Goal: Information Seeking & Learning: Learn about a topic

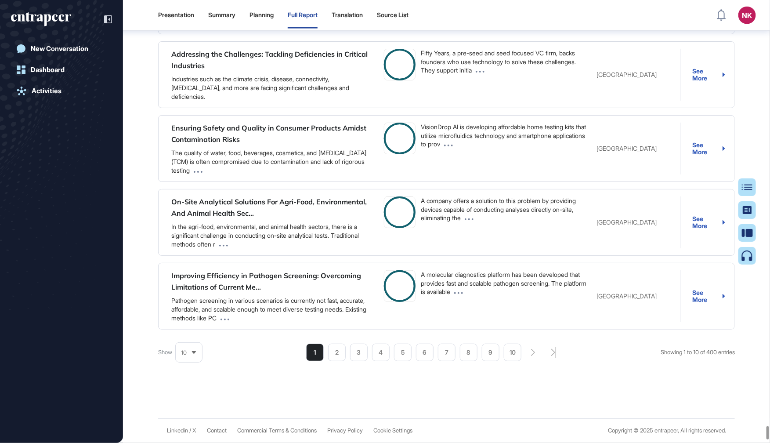
scroll to position [90761, 0]
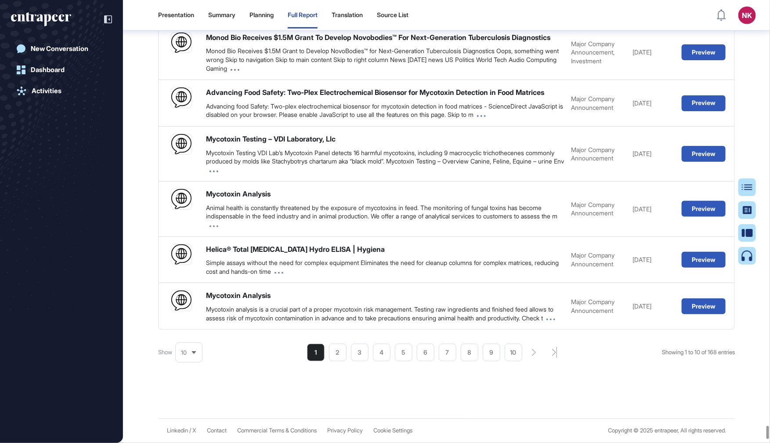
scroll to position [90343, 0]
click at [753, 192] on button "Table of Contents" at bounding box center [719, 187] width 74 height 18
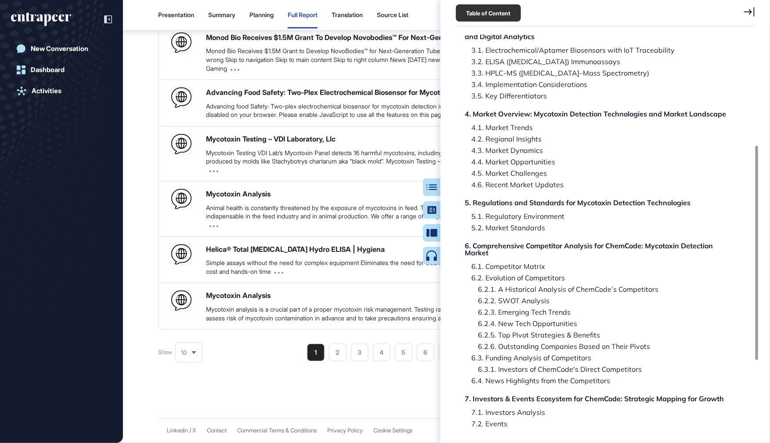
scroll to position [205, 0]
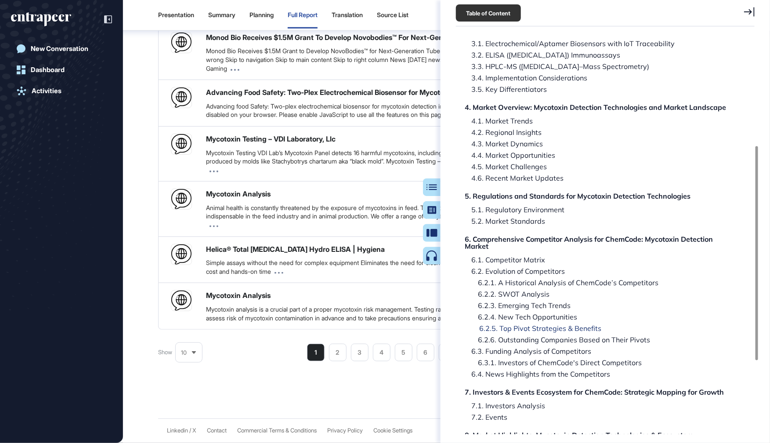
click at [530, 328] on div "6.2.5. Top Pivot Strategies & Benefits" at bounding box center [533, 328] width 135 height 7
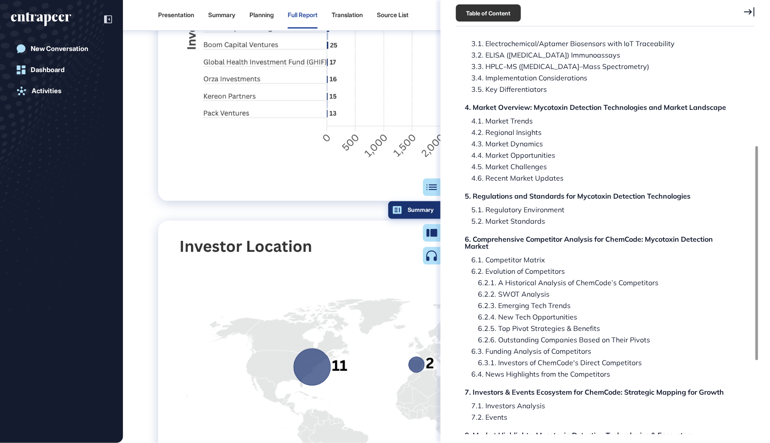
scroll to position [60114, 0]
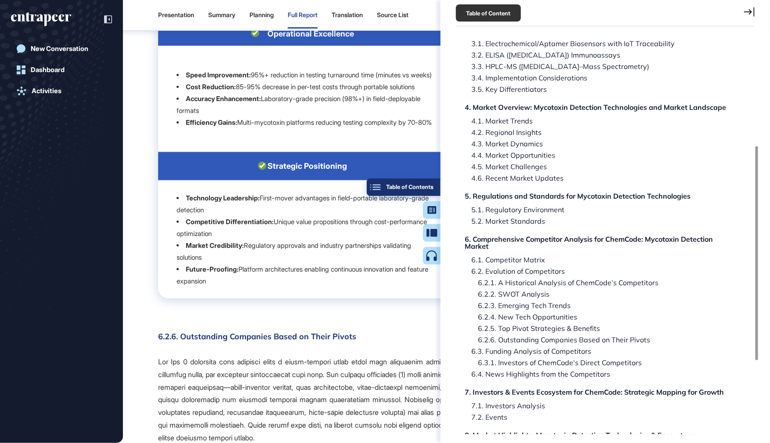
click at [430, 184] on div "Table of Contents" at bounding box center [404, 187] width 60 height 7
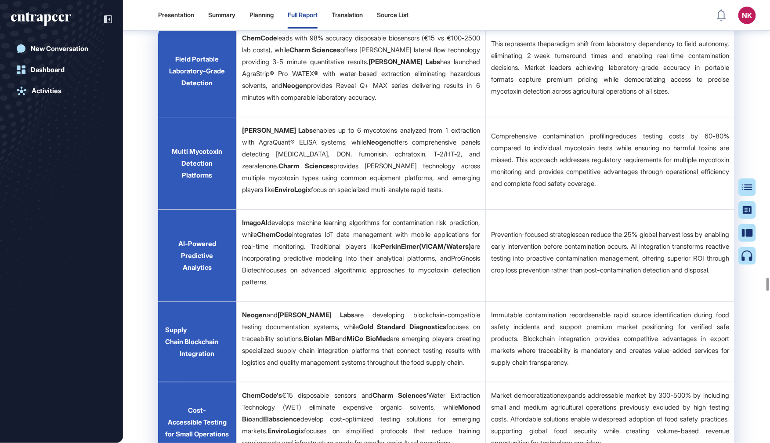
scroll to position [58299, 0]
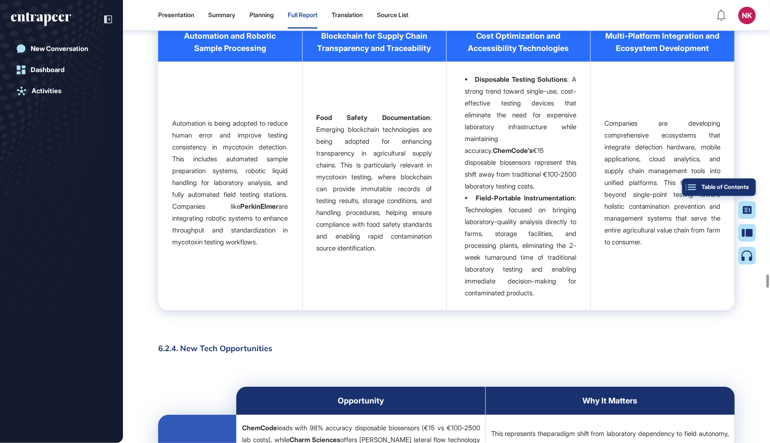
click at [754, 183] on button "Table of Contents" at bounding box center [719, 187] width 74 height 18
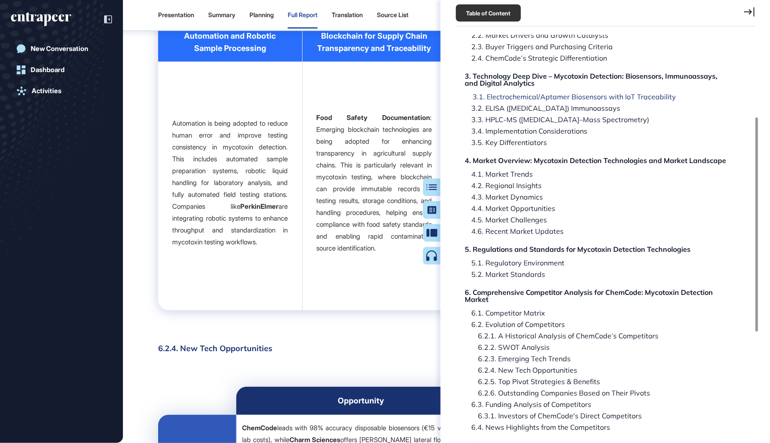
scroll to position [153, 0]
click at [496, 313] on div "6.1. Competitor Matrix" at bounding box center [506, 311] width 80 height 7
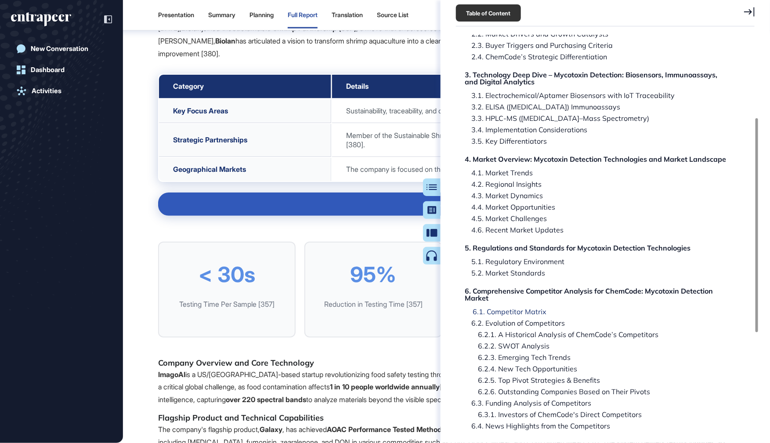
scroll to position [41479, 0]
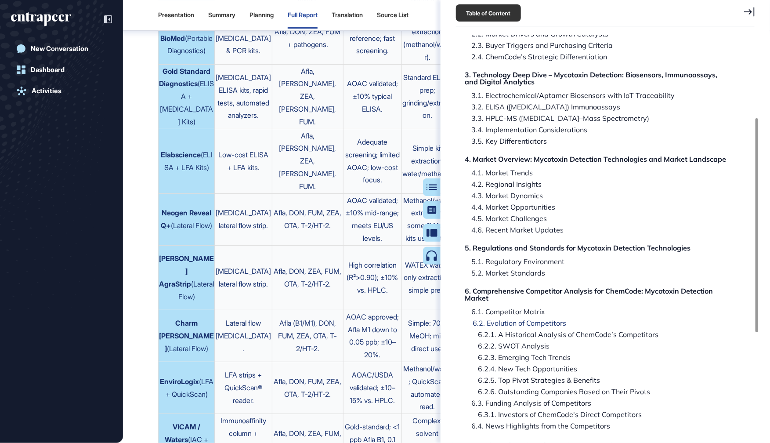
click at [495, 322] on div "6.2. Evolution of Competitors" at bounding box center [516, 322] width 100 height 7
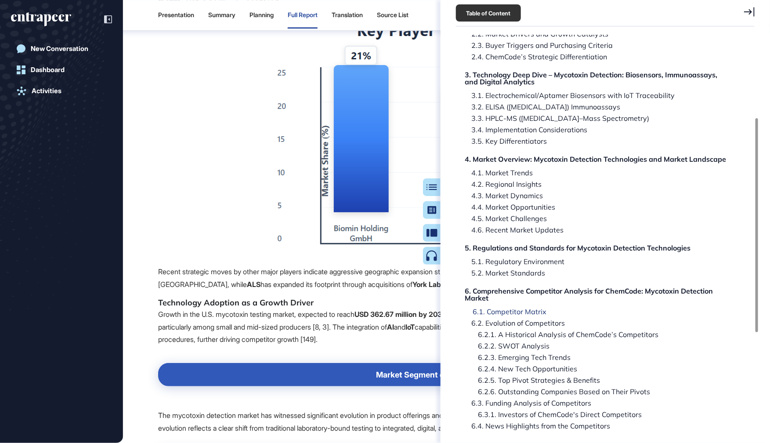
click at [495, 312] on div "6.1. Competitor Matrix" at bounding box center [506, 311] width 80 height 7
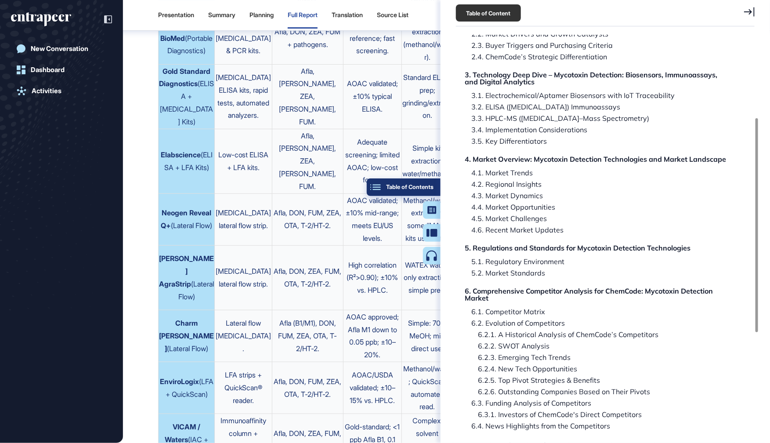
click at [430, 195] on button "Table of Contents" at bounding box center [404, 187] width 74 height 18
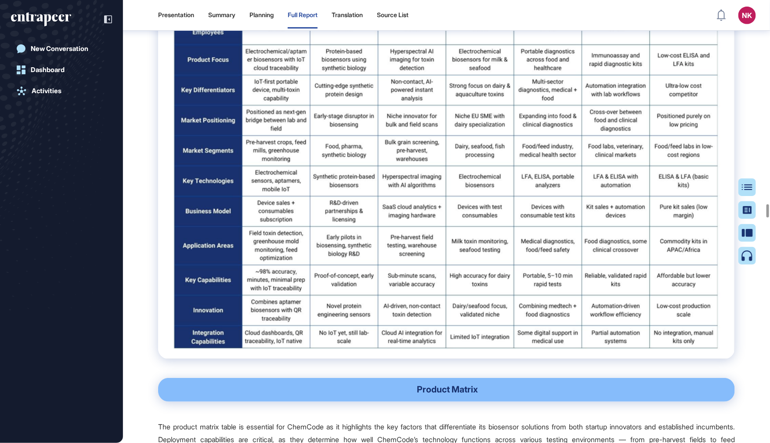
scroll to position [43434, 0]
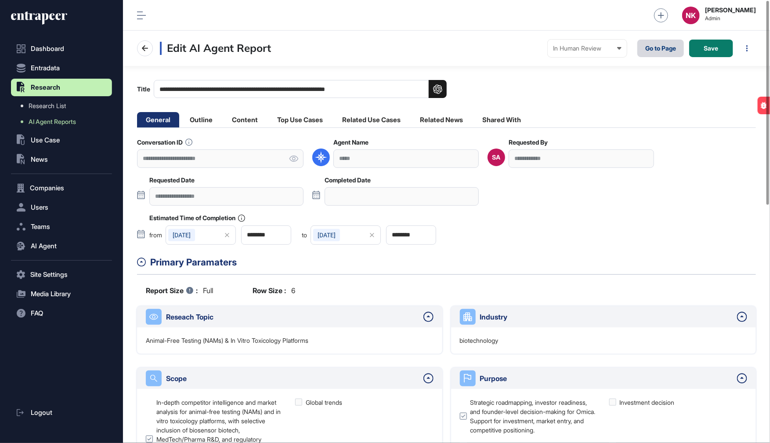
click at [643, 51] on link "Go to Page" at bounding box center [660, 49] width 47 height 18
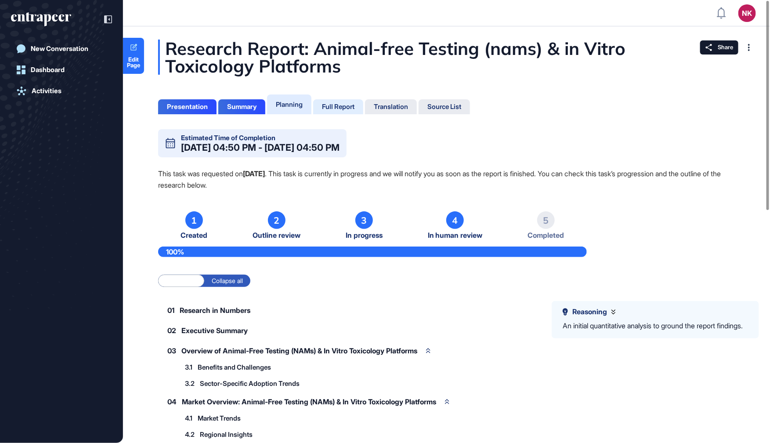
click at [344, 107] on div "Full Report" at bounding box center [338, 107] width 33 height 8
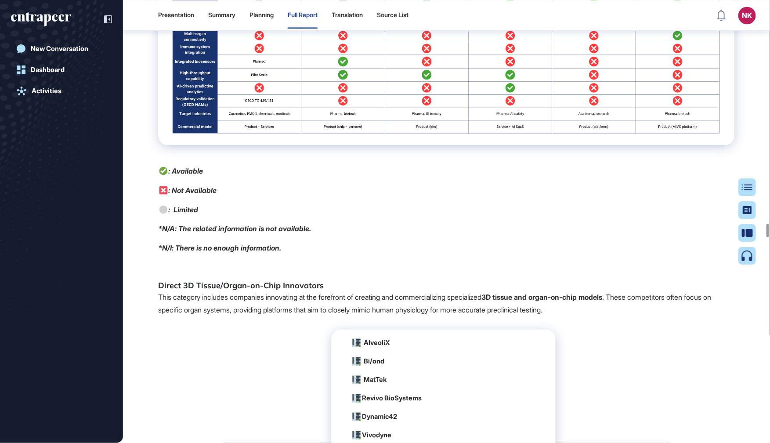
scroll to position [50140, 0]
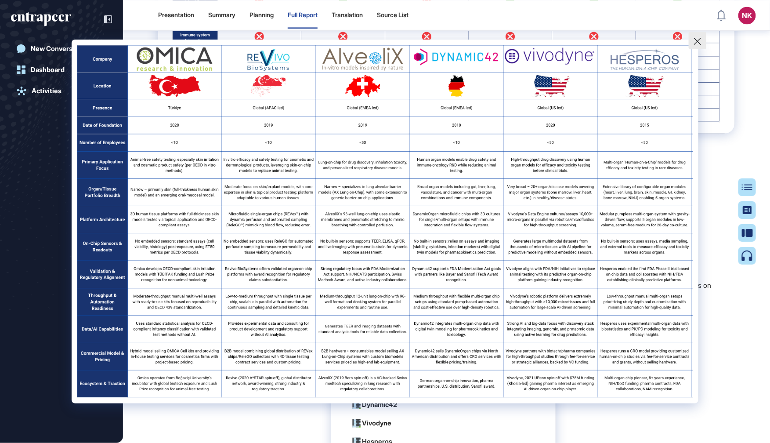
click at [699, 43] on icon at bounding box center [697, 41] width 7 height 7
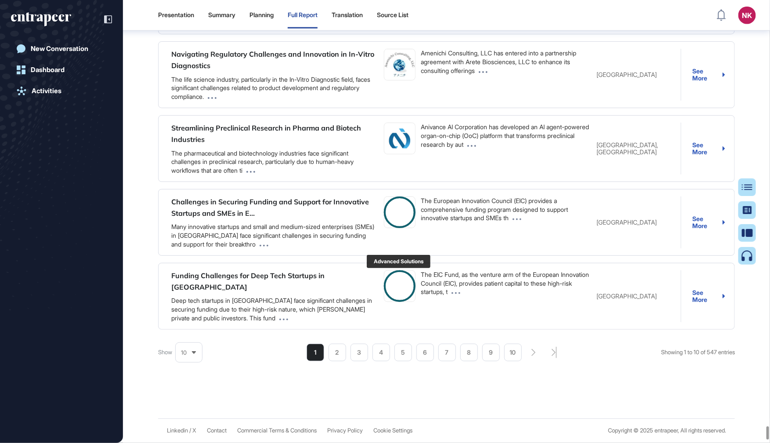
scroll to position [95568, 0]
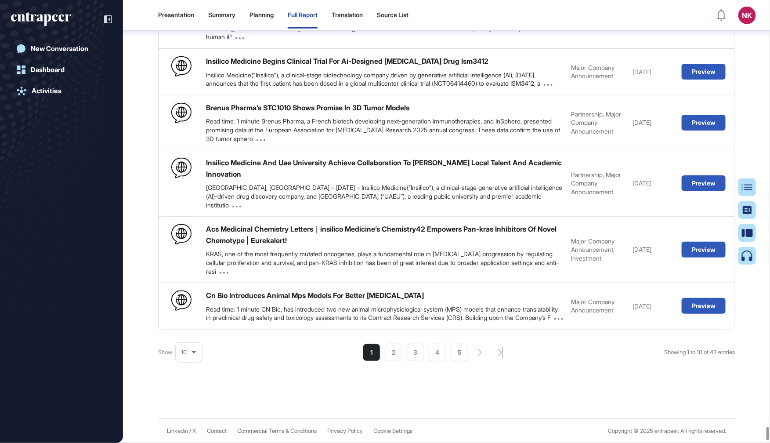
scroll to position [95671, 0]
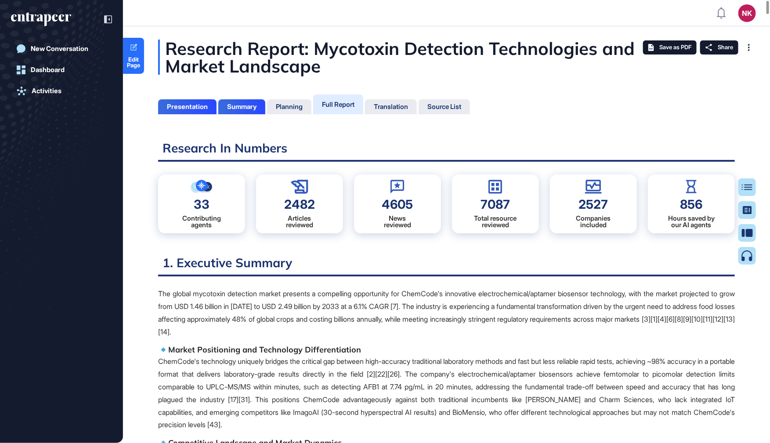
scroll to position [398, 2]
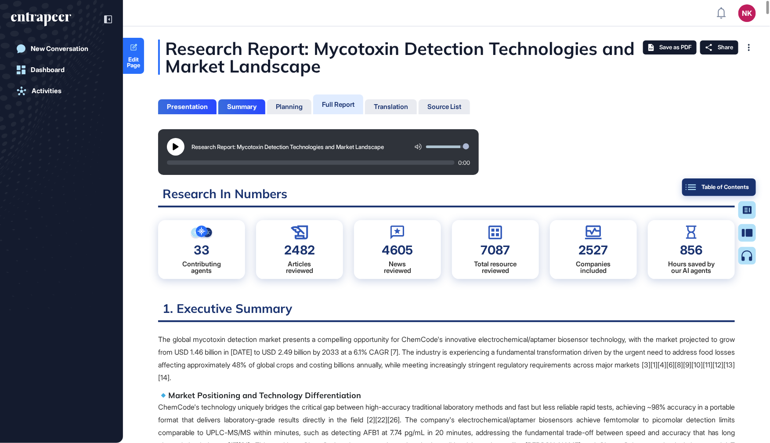
click at [746, 185] on div "Table of Contents" at bounding box center [719, 187] width 60 height 7
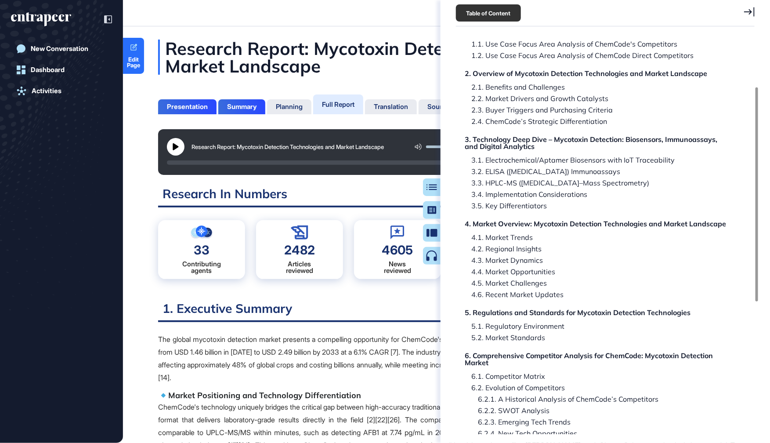
scroll to position [98, 0]
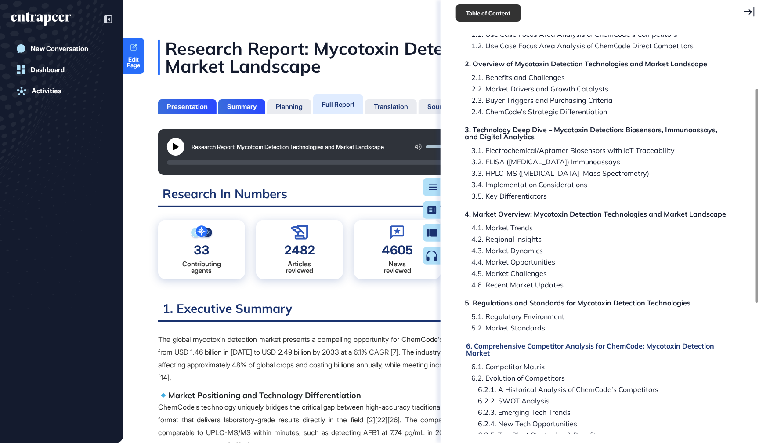
click at [545, 346] on div "6. Comprehensive Competitor Analysis for ChemCode: Mycotoxin Detection Market" at bounding box center [599, 349] width 267 height 14
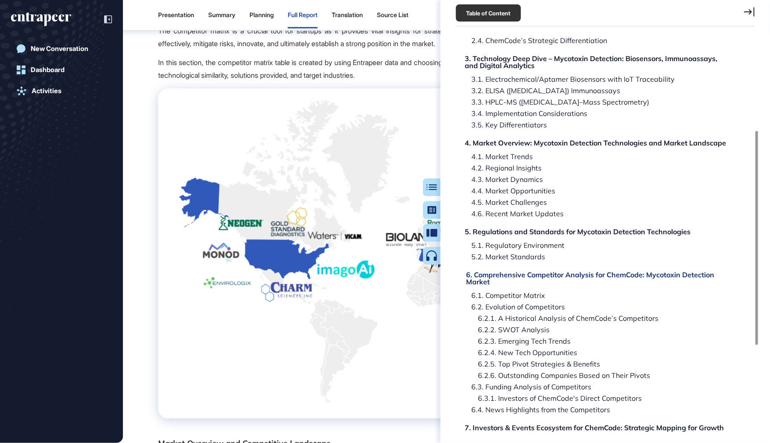
scroll to position [179, 0]
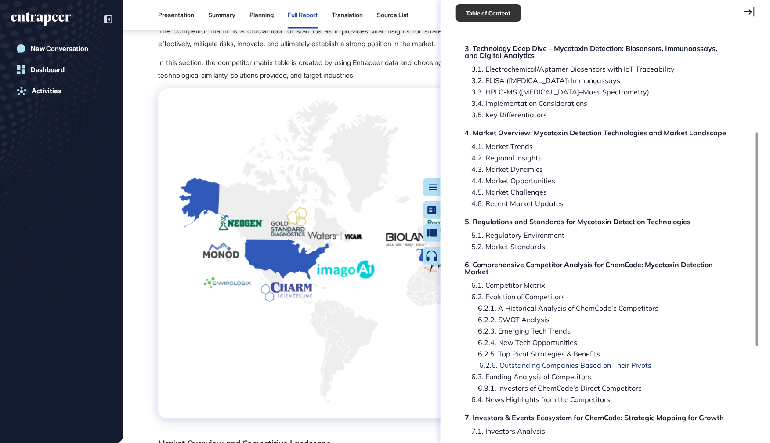
click at [540, 365] on div "6.2.6. Outstanding Companies Based on Their Pivots" at bounding box center [558, 364] width 185 height 7
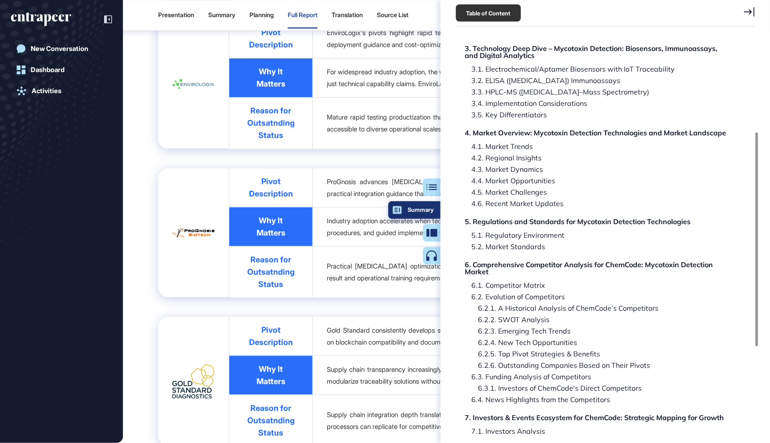
scroll to position [61400, 0]
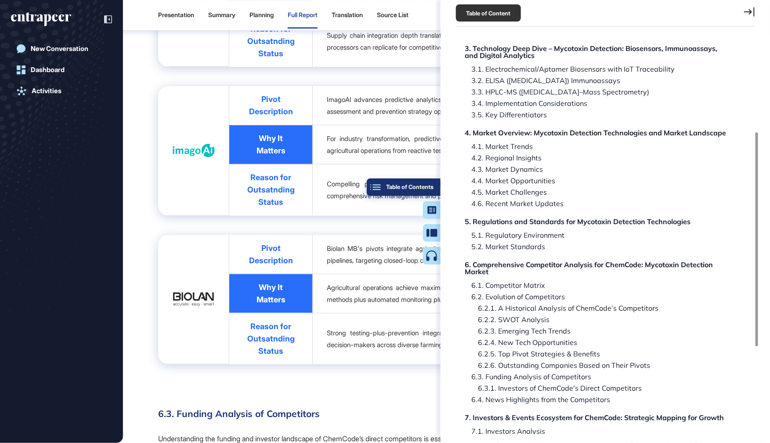
click at [437, 189] on button "Table of Contents" at bounding box center [404, 187] width 74 height 18
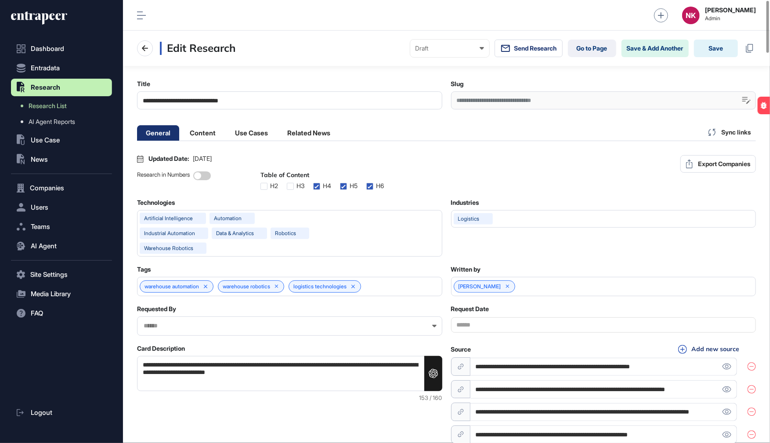
scroll to position [0, 4]
click at [591, 53] on link "Go to Page" at bounding box center [592, 49] width 48 height 18
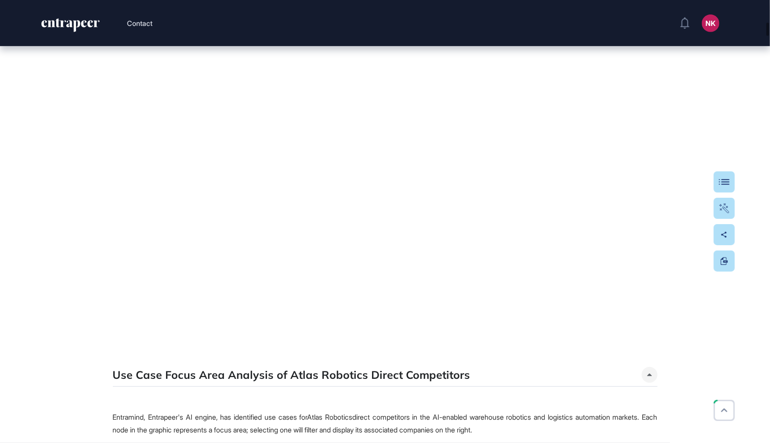
scroll to position [1933, 0]
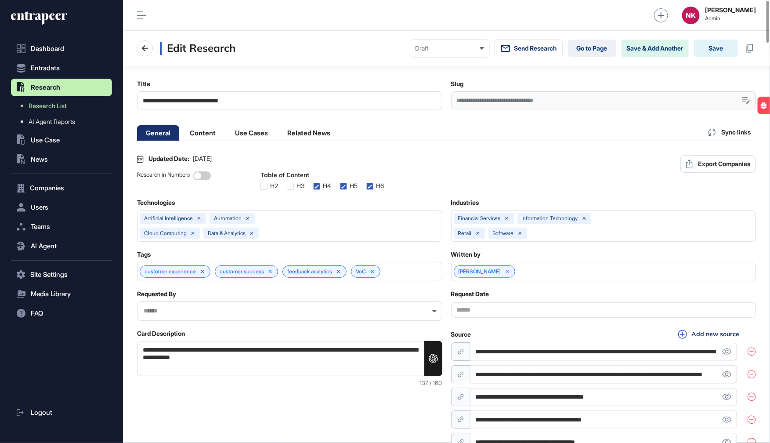
scroll to position [0, 4]
click at [580, 51] on link "Go to Page" at bounding box center [592, 49] width 48 height 18
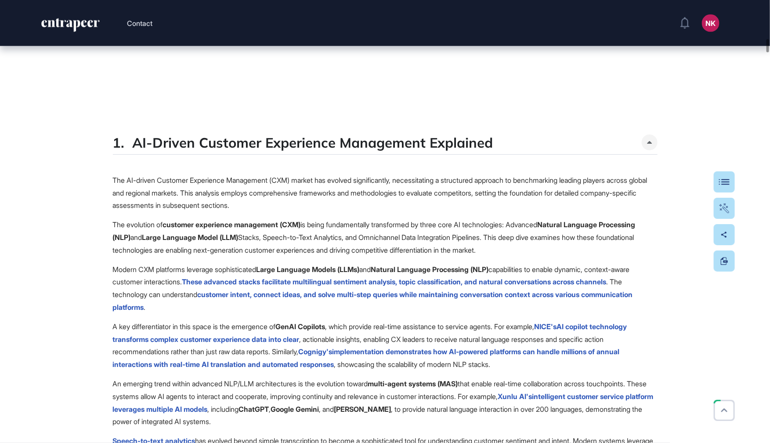
scroll to position [3807, 0]
